Goal: Complete application form: Complete application form

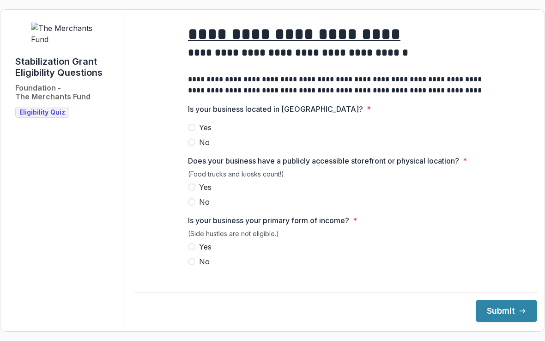
click at [189, 115] on p "Is your business located in [GEOGRAPHIC_DATA]?" at bounding box center [275, 109] width 175 height 11
click at [196, 132] on label "Yes" at bounding box center [336, 127] width 296 height 11
click at [192, 191] on span at bounding box center [191, 186] width 7 height 7
click at [189, 250] on label "Yes" at bounding box center [336, 246] width 296 height 11
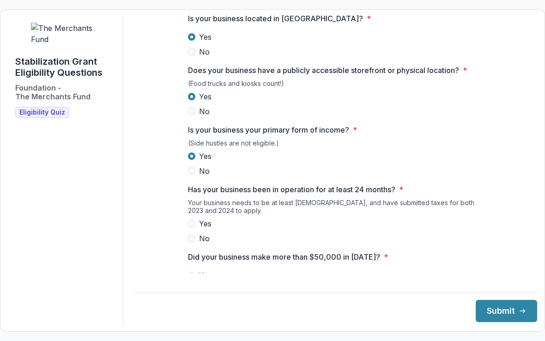
scroll to position [91, 0]
click at [194, 229] on label "Yes" at bounding box center [336, 223] width 296 height 11
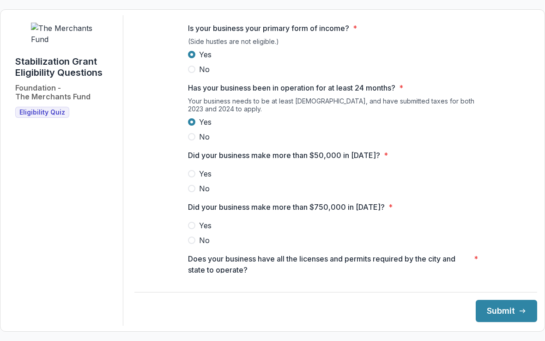
scroll to position [193, 0]
click at [202, 177] on span "Yes" at bounding box center [205, 173] width 12 height 11
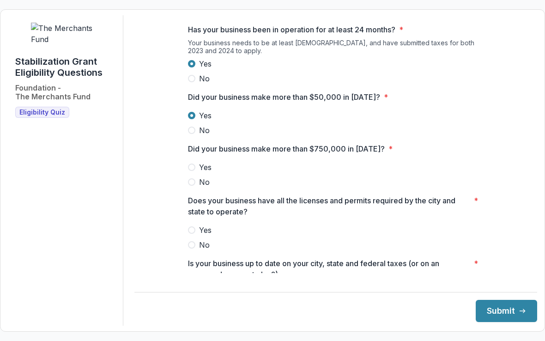
scroll to position [254, 0]
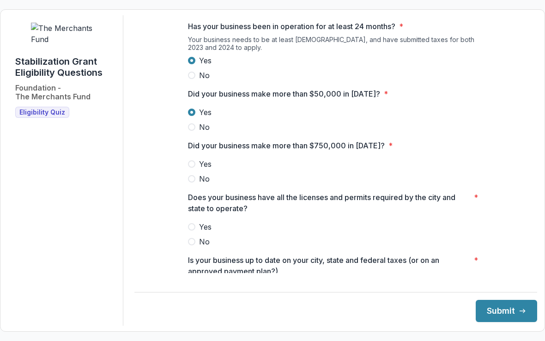
click at [200, 167] on span "Yes" at bounding box center [205, 163] width 12 height 11
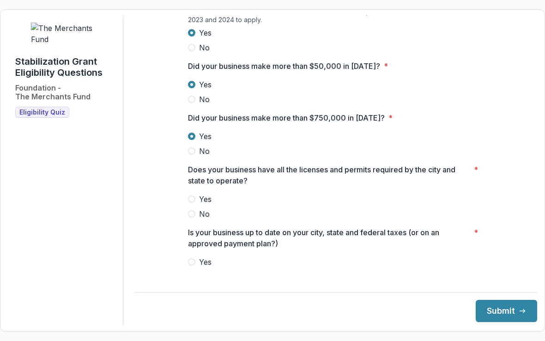
scroll to position [282, 0]
copy p "$750,000"
click at [189, 154] on span at bounding box center [191, 150] width 7 height 7
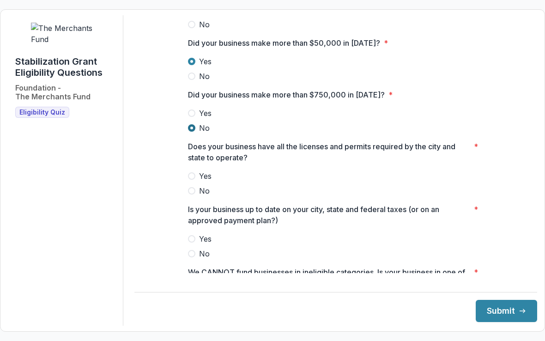
scroll to position [304, 0]
click at [142, 187] on div "**********" at bounding box center [335, 79] width 403 height 736
click at [189, 164] on p "Does your business have all the licenses and permits required by the city and s…" at bounding box center [329, 152] width 282 height 22
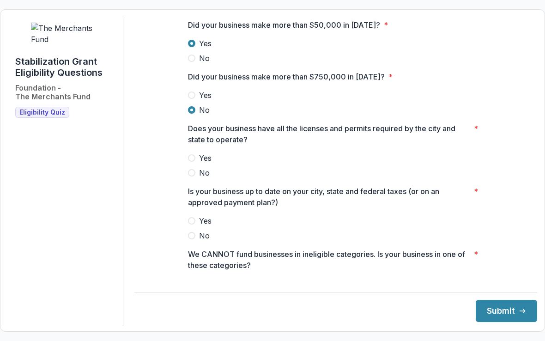
scroll to position [321, 0]
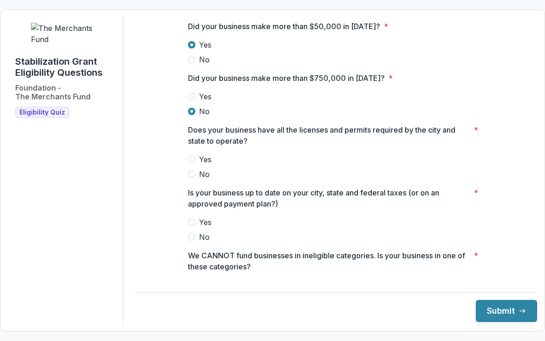
click at [198, 146] on p "Does your business have all the licenses and permits required by the city and s…" at bounding box center [329, 135] width 282 height 22
click at [204, 165] on span "Yes" at bounding box center [205, 159] width 12 height 11
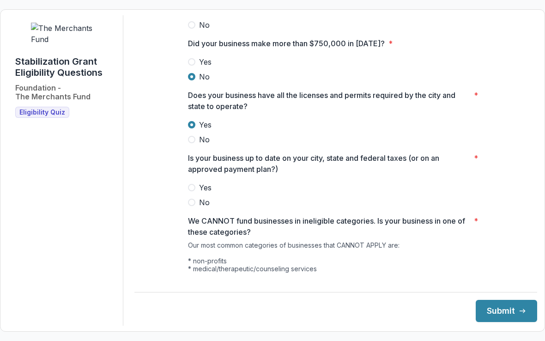
click at [193, 191] on span at bounding box center [191, 187] width 7 height 7
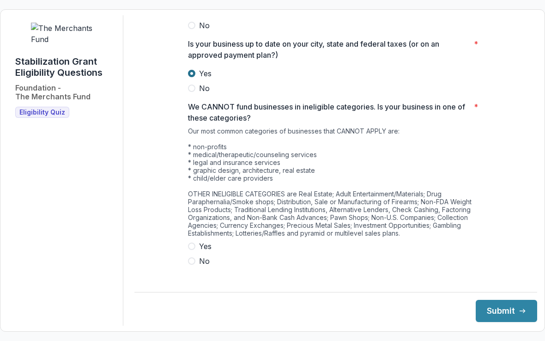
scroll to position [469, 0]
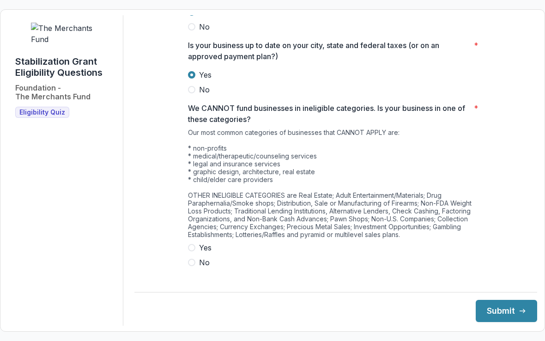
click at [191, 266] on span at bounding box center [191, 262] width 7 height 7
click at [478, 322] on button "Submit" at bounding box center [506, 311] width 61 height 22
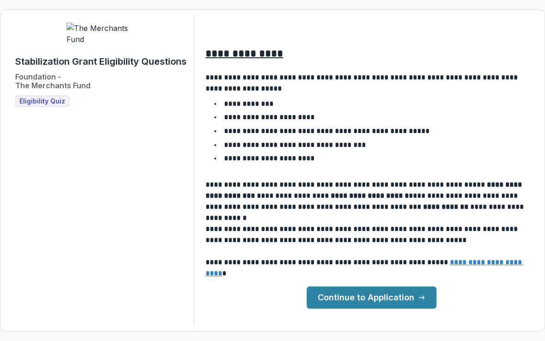
click at [402, 308] on link "Continue to Application" at bounding box center [372, 297] width 130 height 22
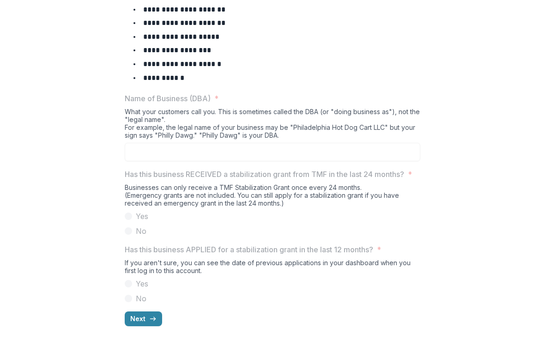
scroll to position [433, 0]
click at [147, 319] on button "Next" at bounding box center [143, 318] width 37 height 15
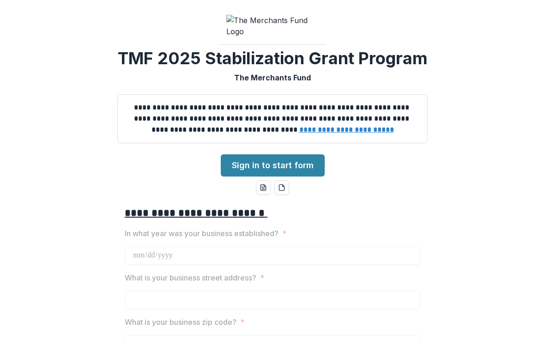
scroll to position [0, 0]
click at [274, 177] on link "Sign in to start form" at bounding box center [273, 165] width 104 height 22
